Goal: Task Accomplishment & Management: Complete application form

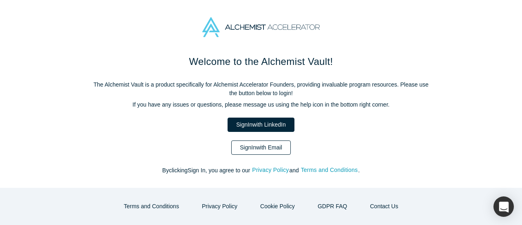
click at [273, 147] on link "Sign In with Email" at bounding box center [261, 147] width 60 height 14
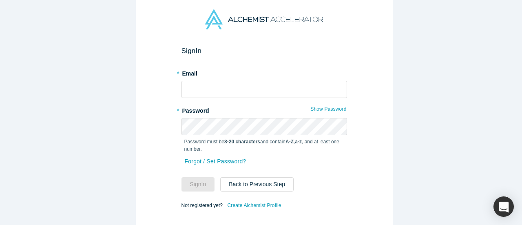
click at [319, 164] on div "Forgot / Set Password?" at bounding box center [265, 166] width 166 height 22
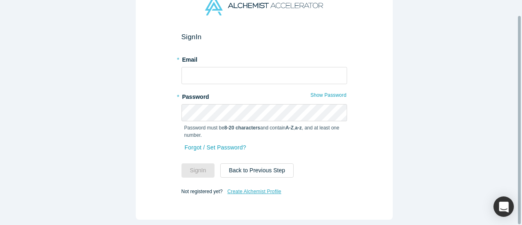
click at [255, 186] on link "Create Alchemist Profile" at bounding box center [254, 191] width 55 height 11
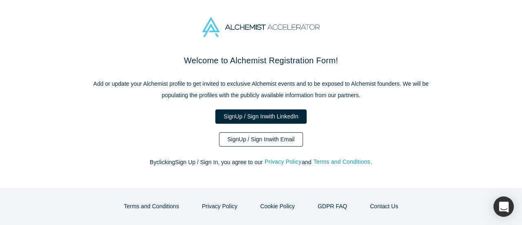
click at [275, 140] on link "Sign Up / Sign In with Email" at bounding box center [261, 139] width 84 height 14
